Goal: Transaction & Acquisition: Purchase product/service

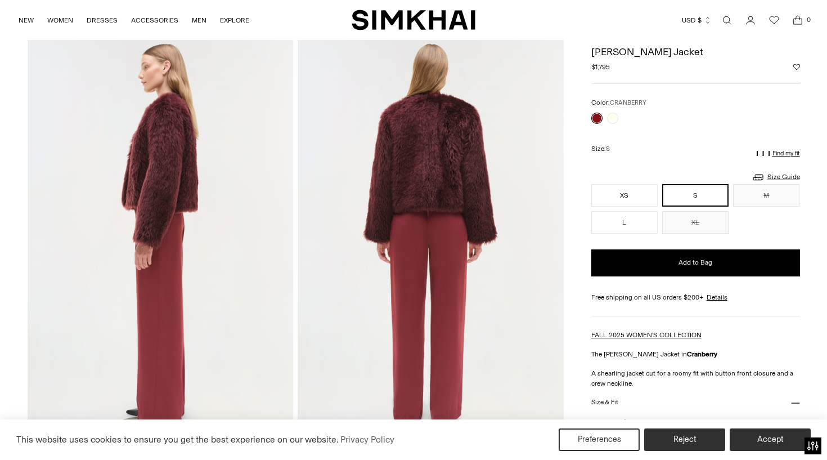
scroll to position [438, 0]
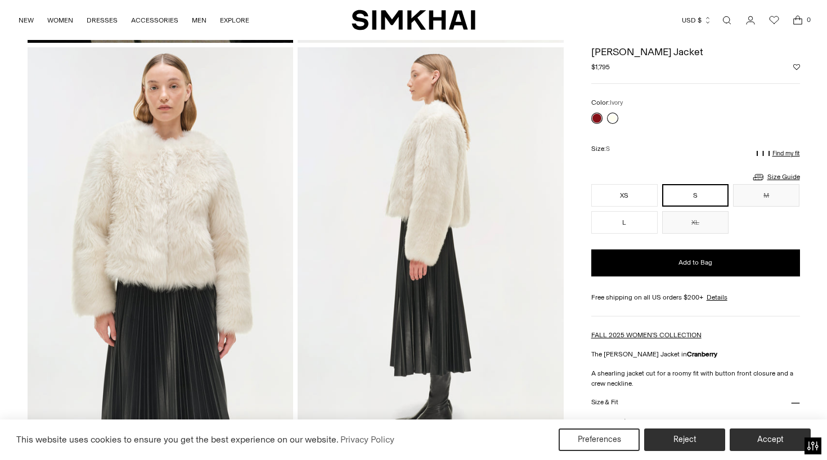
click at [612, 115] on link at bounding box center [612, 118] width 11 height 11
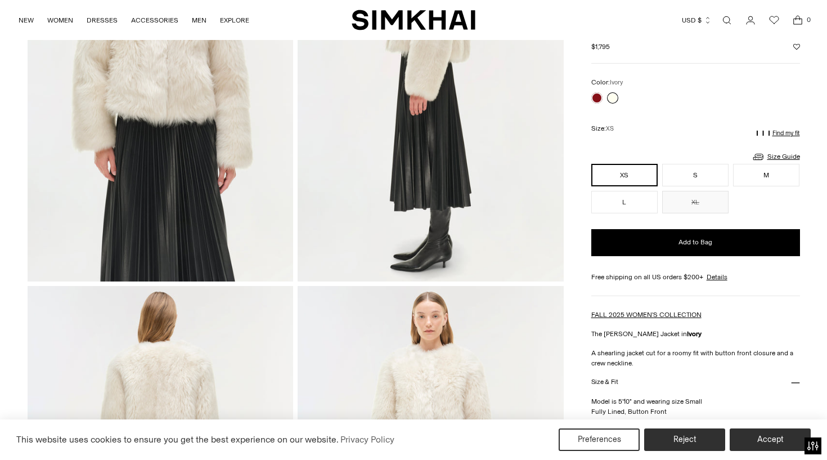
scroll to position [591, 0]
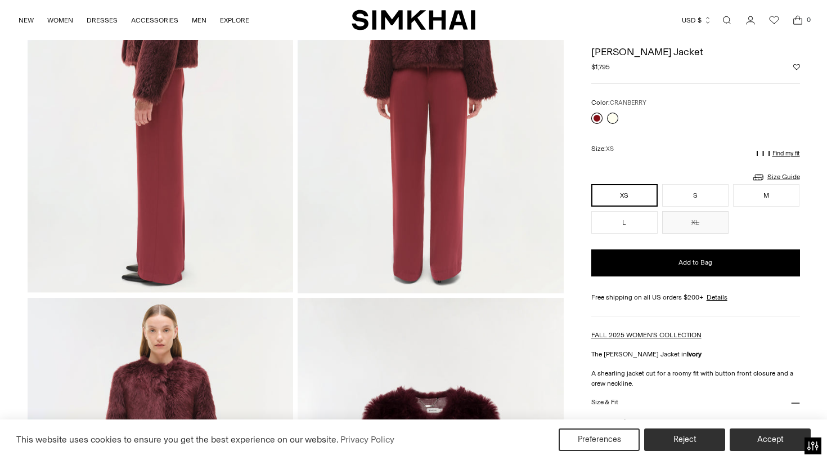
click at [597, 119] on link at bounding box center [596, 118] width 11 height 11
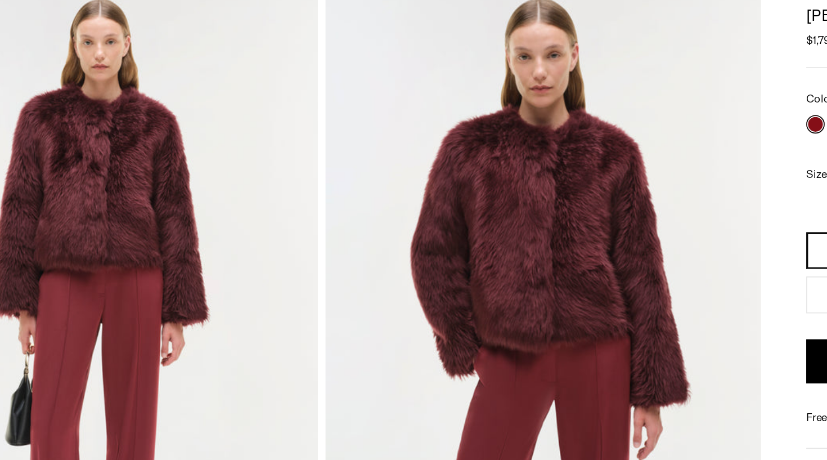
scroll to position [18, 0]
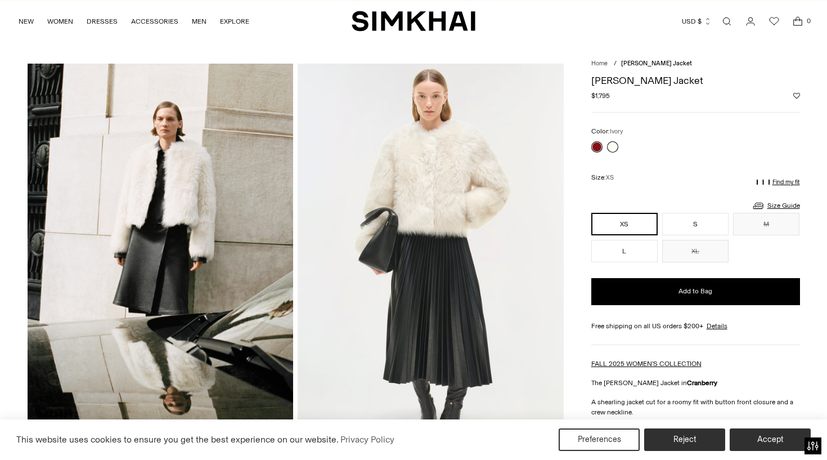
click at [612, 145] on link at bounding box center [612, 146] width 11 height 11
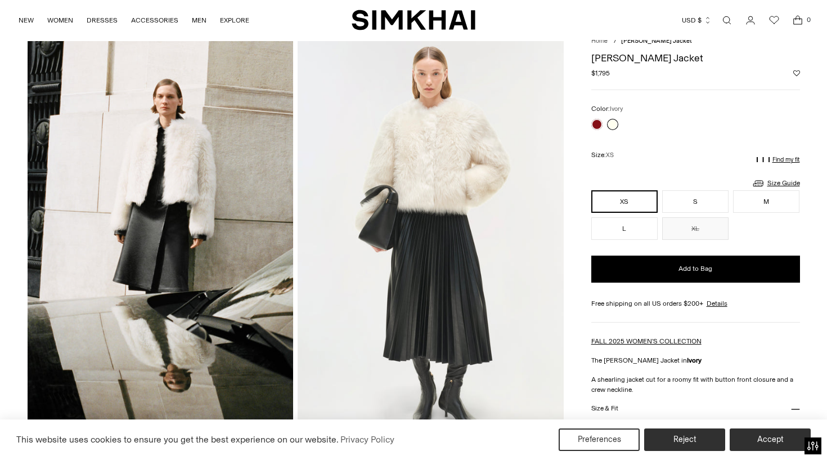
scroll to position [27, 0]
